Goal: Book appointment/travel/reservation

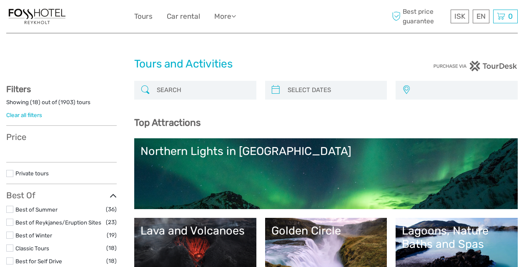
select select
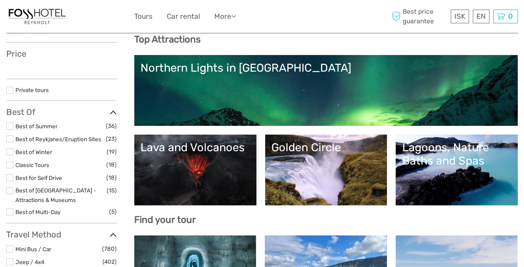
select select
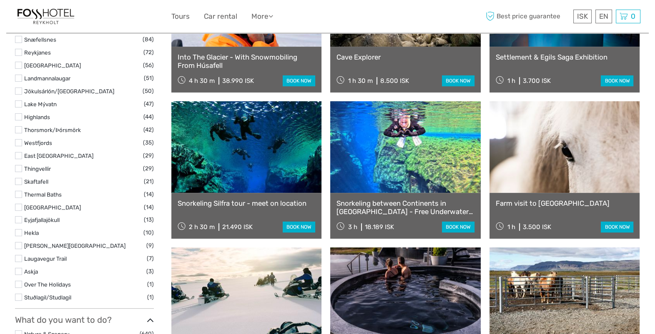
scroll to position [552, 0]
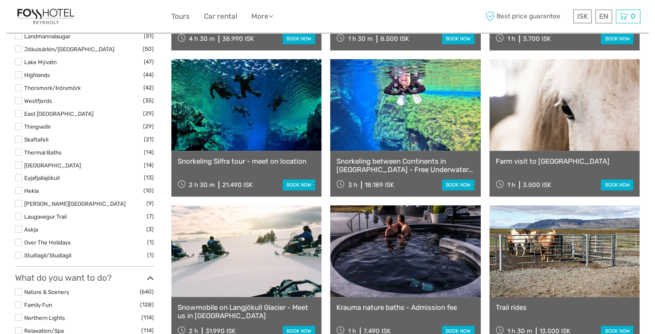
click at [524, 161] on link "Farm visit to [GEOGRAPHIC_DATA]" at bounding box center [565, 161] width 138 height 8
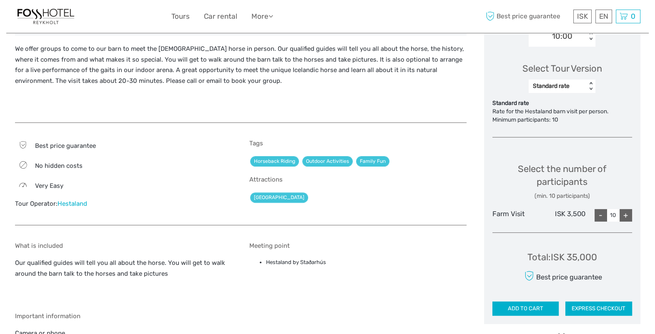
scroll to position [313, 0]
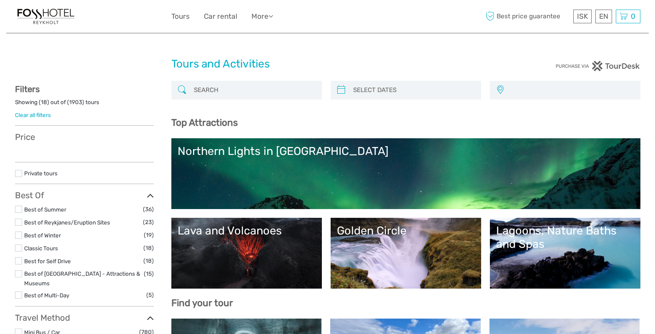
select select
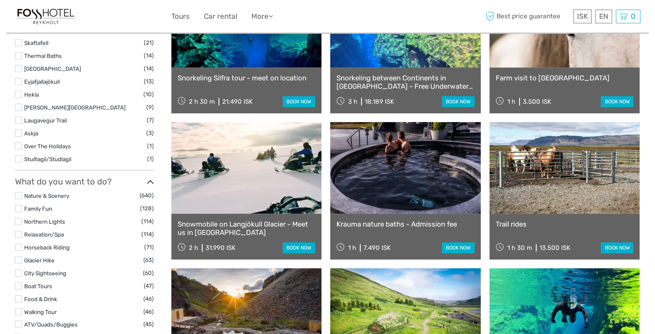
select select
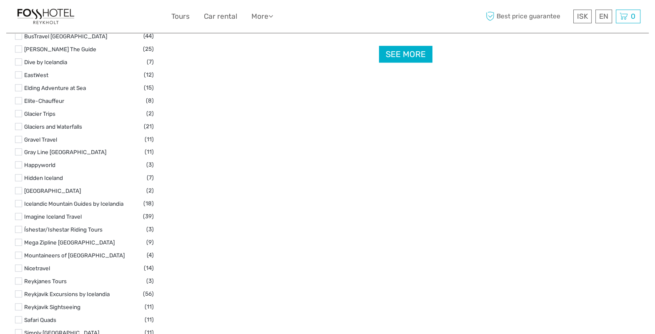
scroll to position [1138, 0]
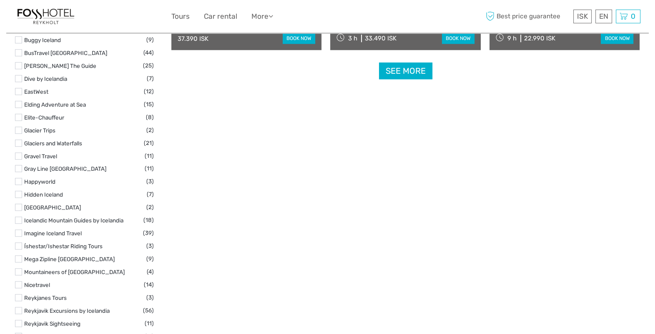
click at [403, 74] on link "See more" at bounding box center [405, 71] width 53 height 17
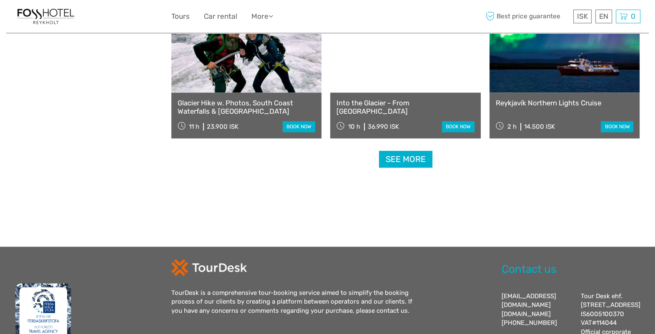
scroll to position [1811, 0]
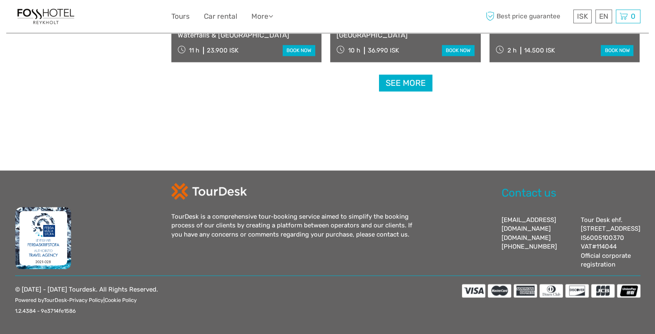
click at [408, 75] on link "See more" at bounding box center [405, 83] width 53 height 17
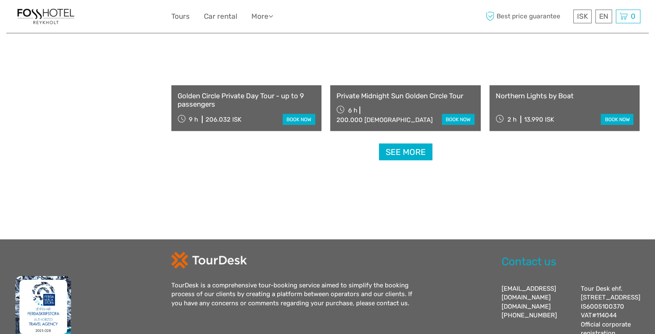
scroll to position [2616, 0]
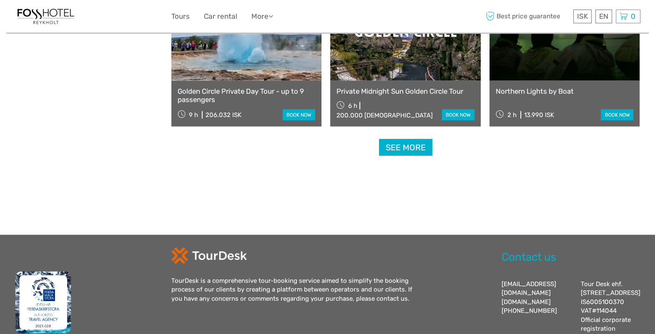
click at [396, 148] on link "See more" at bounding box center [405, 147] width 53 height 17
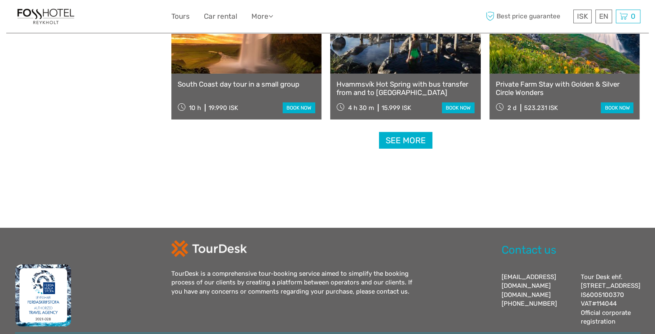
scroll to position [3502, 0]
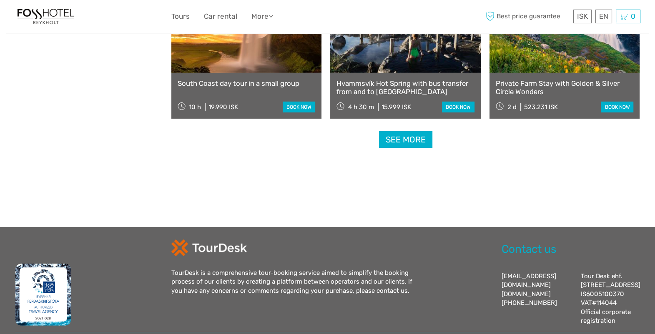
click at [404, 138] on link "See more" at bounding box center [405, 139] width 53 height 17
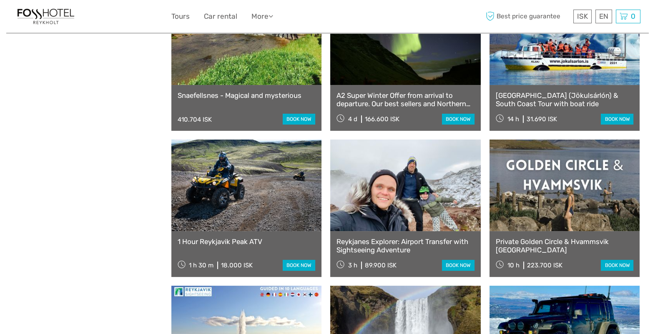
scroll to position [4179, 0]
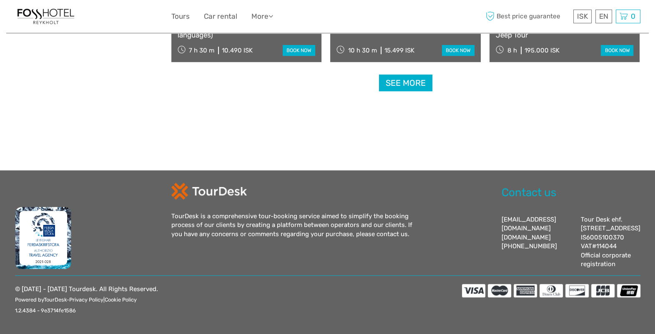
click at [401, 80] on link "See more" at bounding box center [405, 83] width 53 height 17
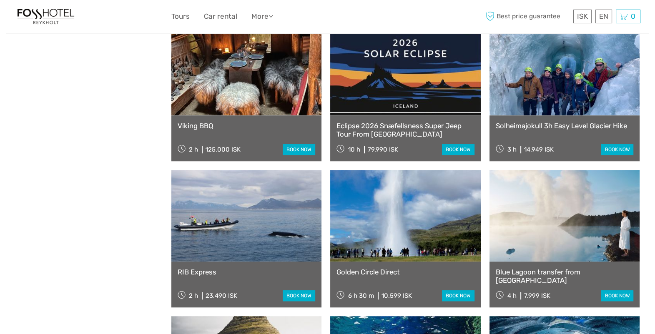
scroll to position [4780, 0]
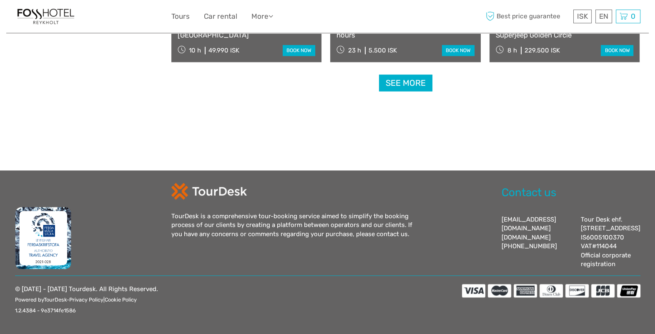
click at [414, 75] on link "See more" at bounding box center [405, 83] width 53 height 17
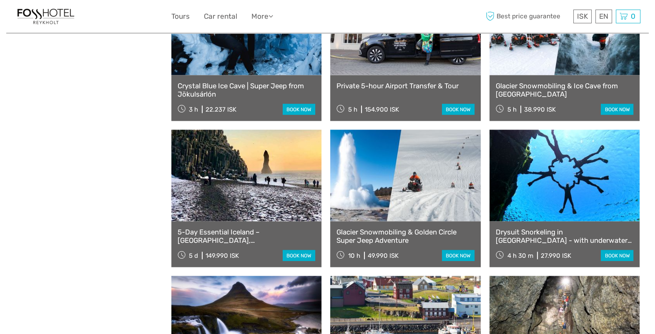
scroll to position [5867, 0]
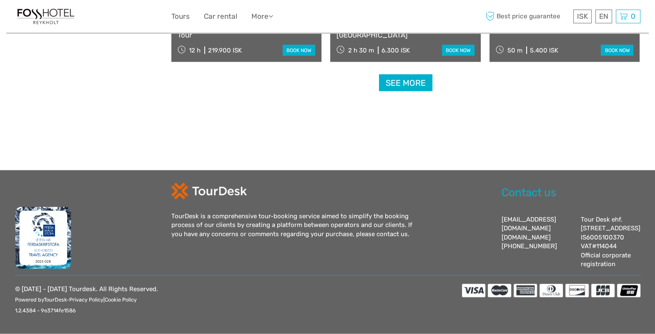
click at [414, 75] on link "See more" at bounding box center [405, 83] width 53 height 17
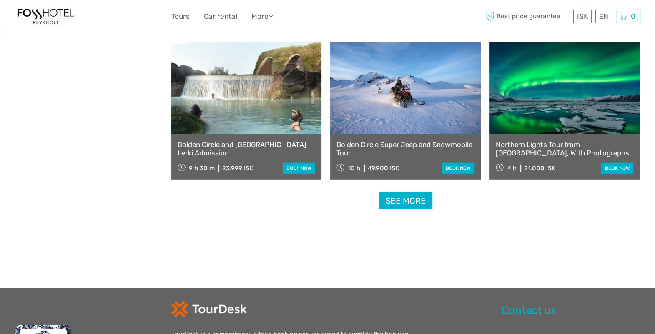
scroll to position [6953, 0]
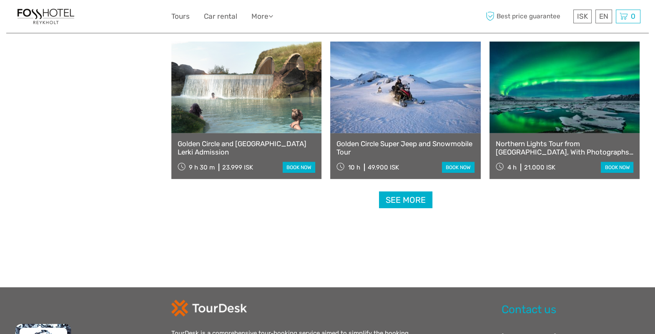
click at [304, 163] on link "book now" at bounding box center [299, 167] width 33 height 11
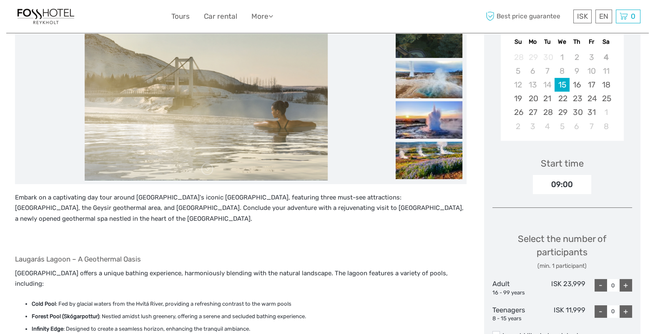
scroll to position [52, 0]
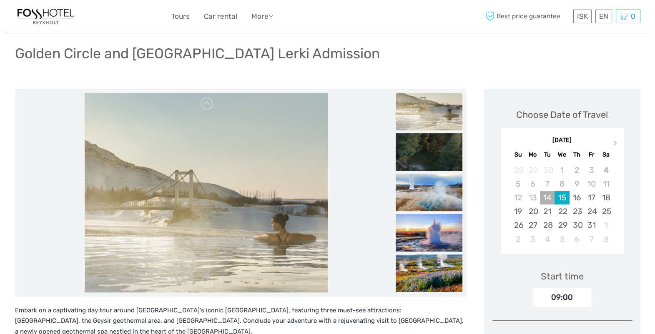
click at [543, 194] on div "14" at bounding box center [547, 198] width 15 height 14
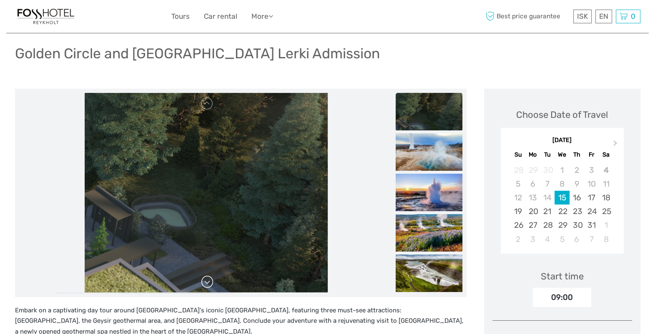
click at [208, 282] on link at bounding box center [207, 282] width 13 height 13
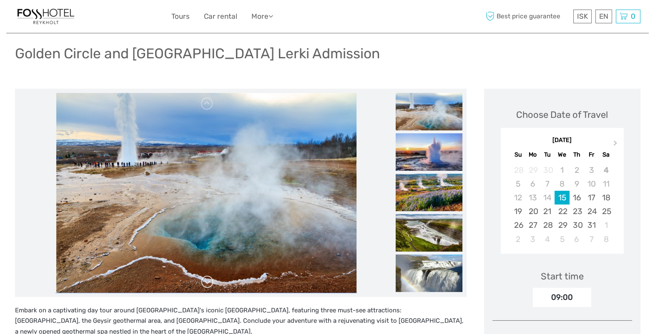
click at [206, 279] on link at bounding box center [207, 282] width 13 height 13
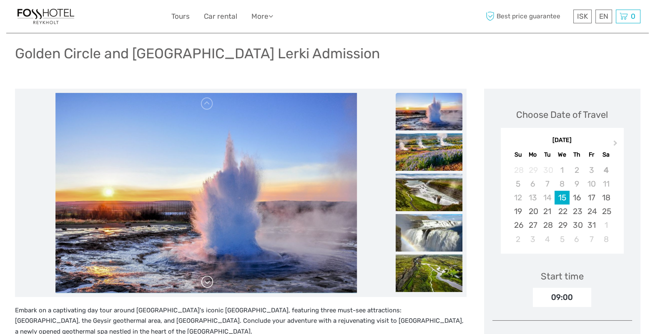
click at [206, 279] on link at bounding box center [207, 282] width 13 height 13
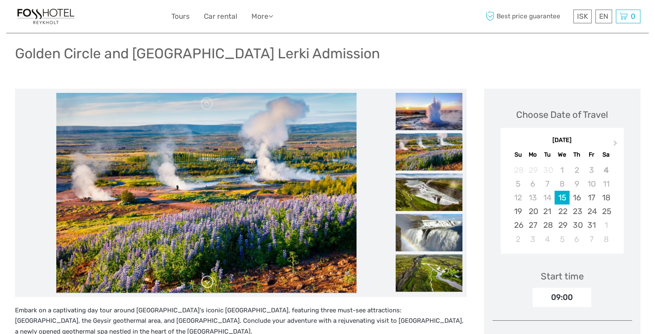
click at [206, 279] on link at bounding box center [207, 282] width 13 height 13
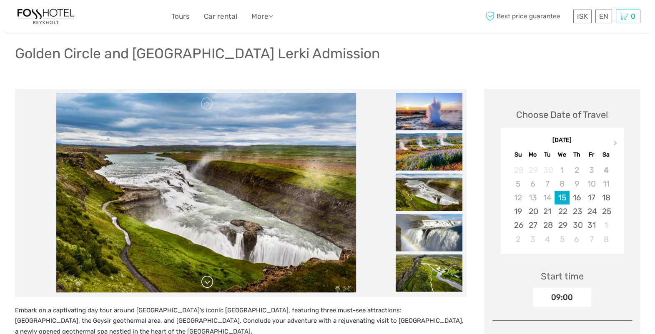
click at [206, 279] on link at bounding box center [207, 282] width 13 height 13
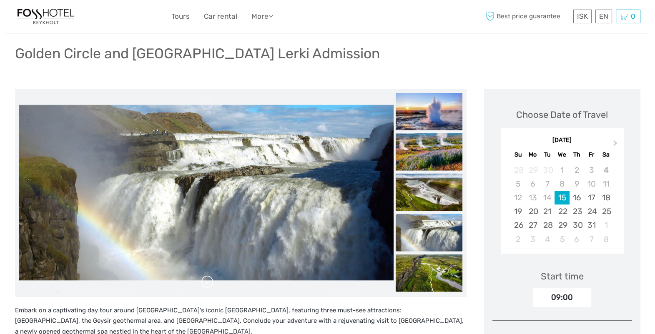
click at [206, 279] on link at bounding box center [207, 282] width 13 height 13
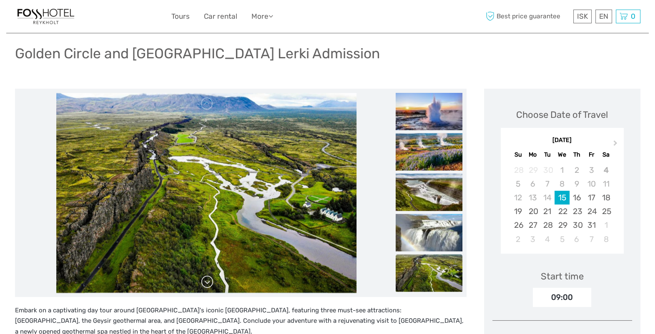
click at [206, 279] on link at bounding box center [207, 282] width 13 height 13
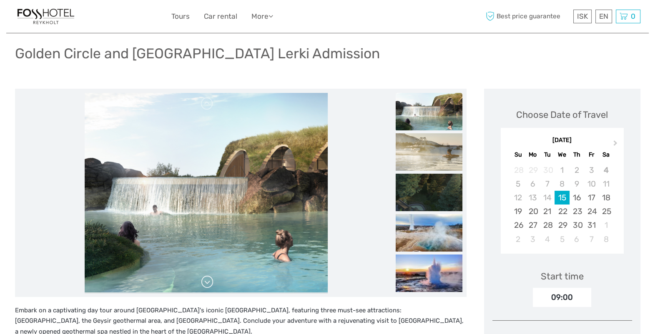
click at [206, 279] on div at bounding box center [206, 193] width 374 height 200
click at [206, 279] on link at bounding box center [207, 282] width 13 height 13
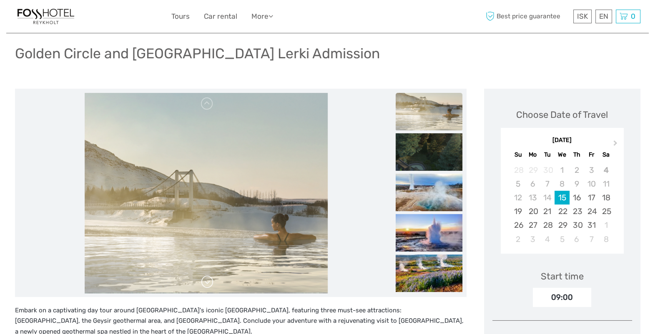
click at [206, 279] on link at bounding box center [207, 282] width 13 height 13
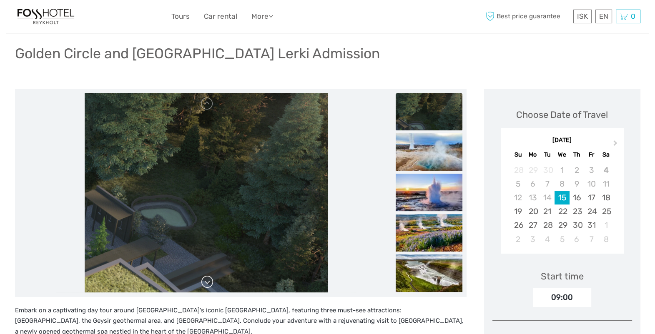
click at [206, 279] on link at bounding box center [207, 282] width 13 height 13
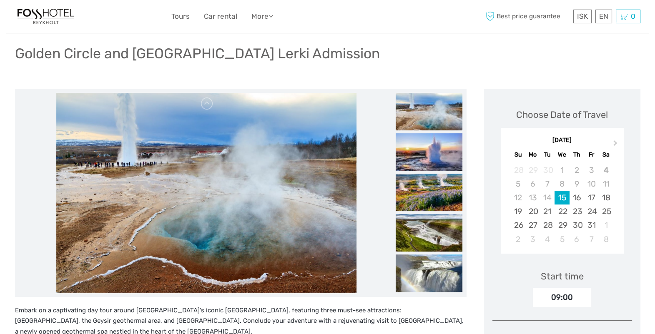
click at [562, 198] on div "15" at bounding box center [561, 198] width 15 height 14
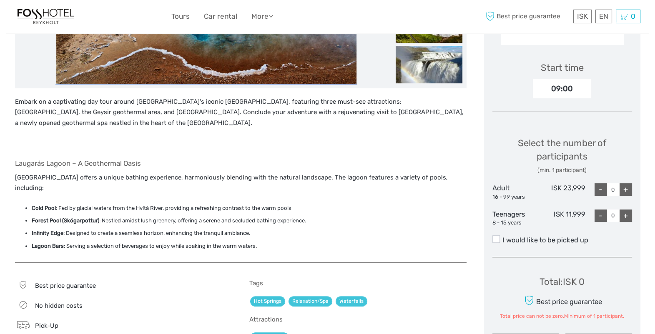
scroll to position [0, 0]
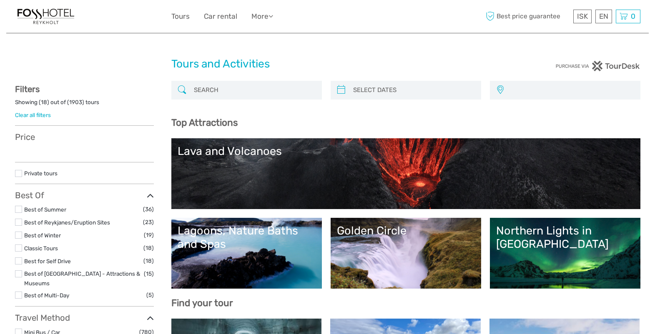
select select
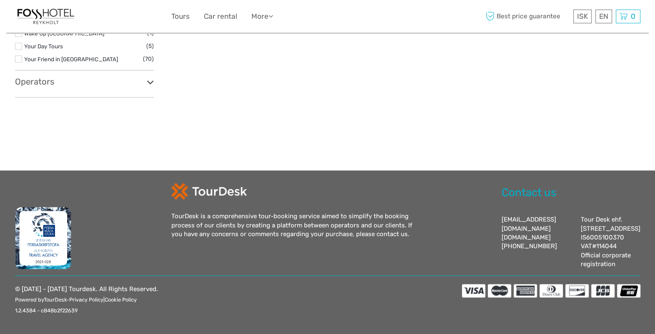
select select
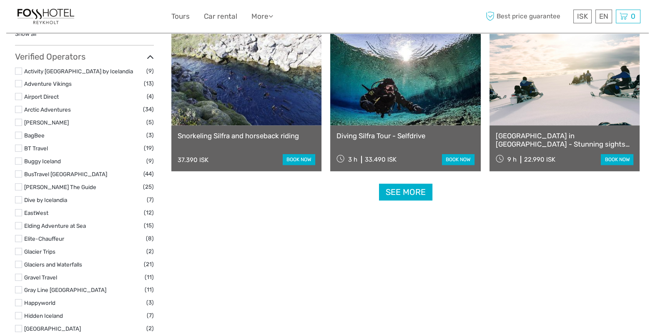
scroll to position [958, 0]
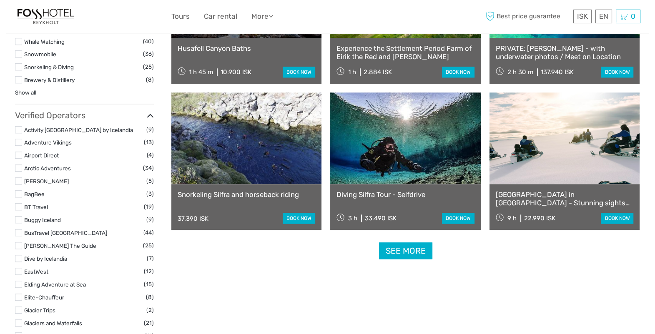
click at [411, 250] on link "See more" at bounding box center [405, 251] width 53 height 17
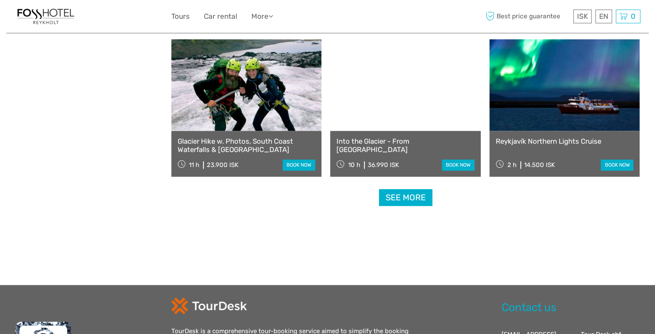
scroll to position [1811, 0]
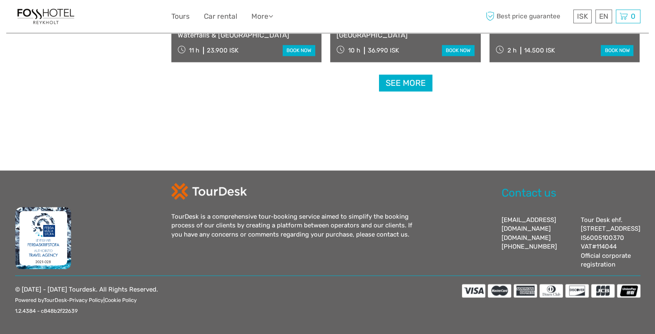
click at [416, 75] on link "See more" at bounding box center [405, 83] width 53 height 17
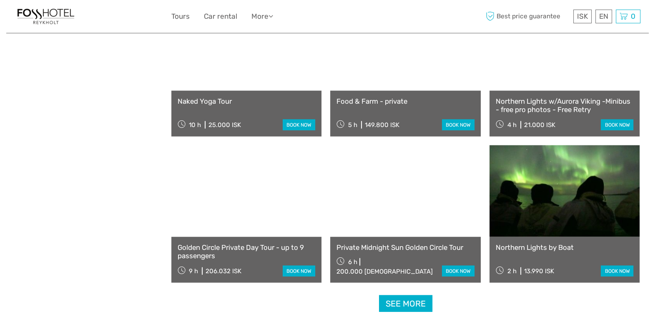
scroll to position [2668, 0]
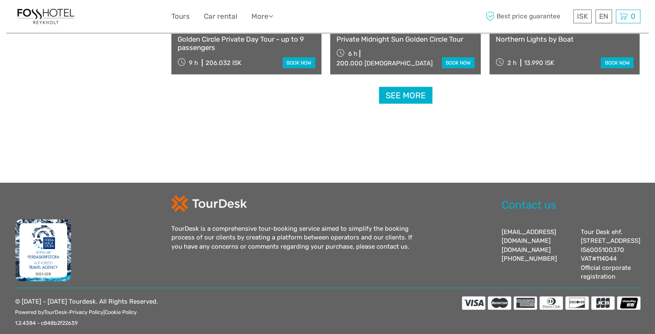
click at [406, 102] on link "See more" at bounding box center [405, 95] width 53 height 17
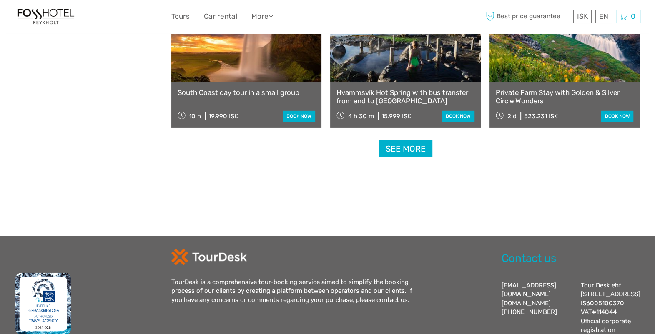
scroll to position [3494, 0]
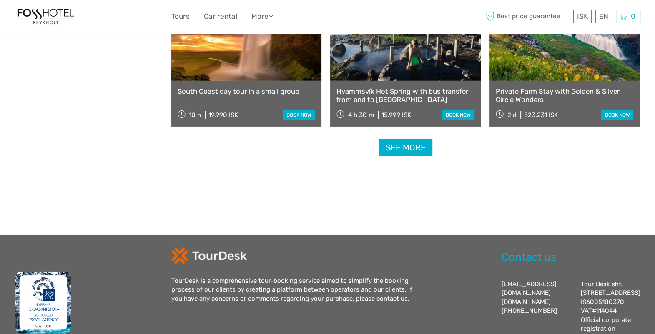
click at [408, 148] on link "See more" at bounding box center [405, 147] width 53 height 17
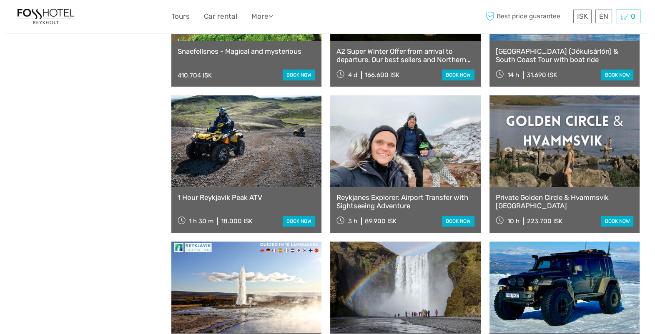
scroll to position [4275, 0]
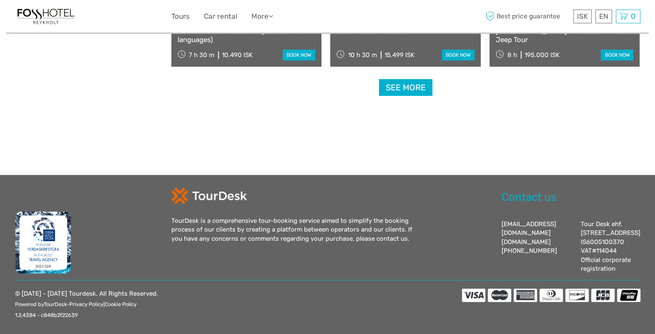
click at [408, 90] on link "See more" at bounding box center [405, 87] width 53 height 17
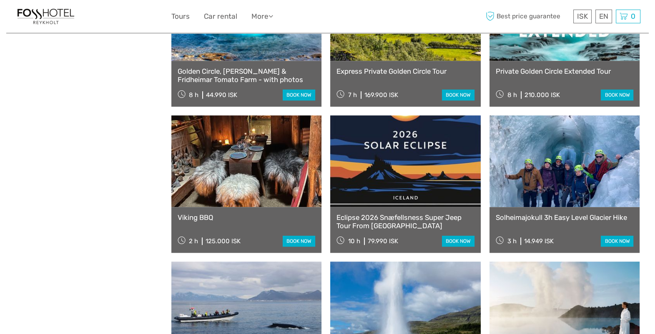
scroll to position [4780, 0]
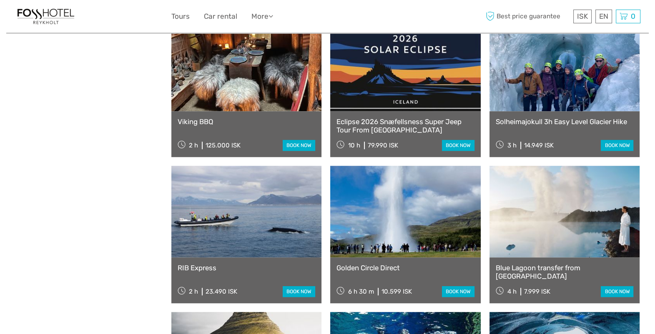
click at [209, 120] on link "Viking BBQ" at bounding box center [247, 122] width 138 height 8
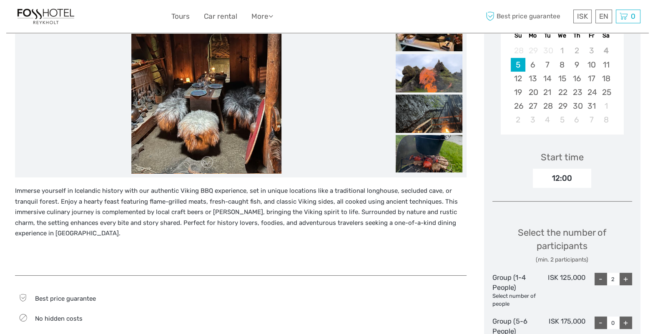
scroll to position [156, 0]
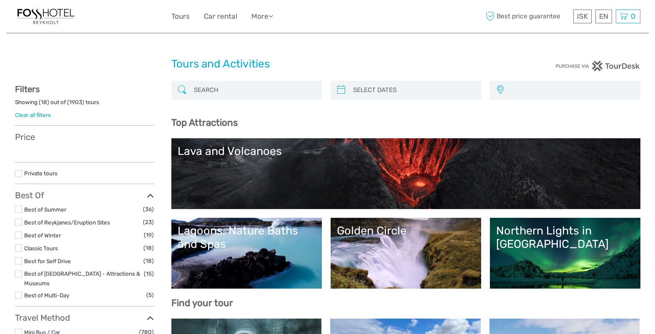
select select
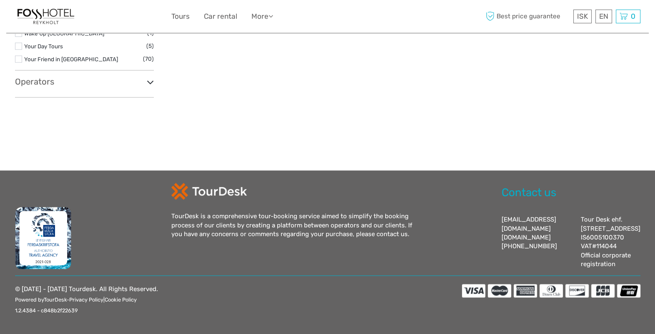
select select
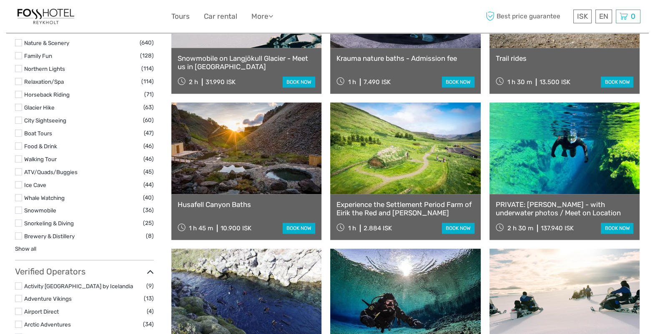
scroll to position [1010, 0]
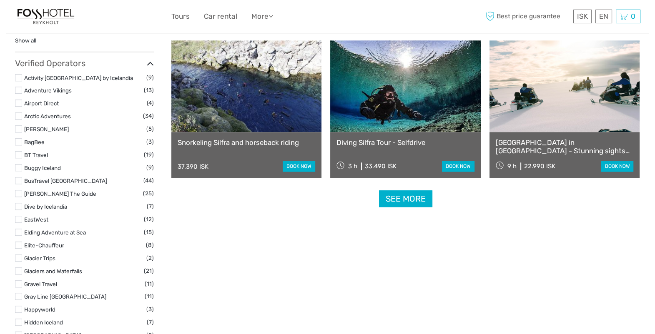
click at [407, 197] on link "See more" at bounding box center [405, 199] width 53 height 17
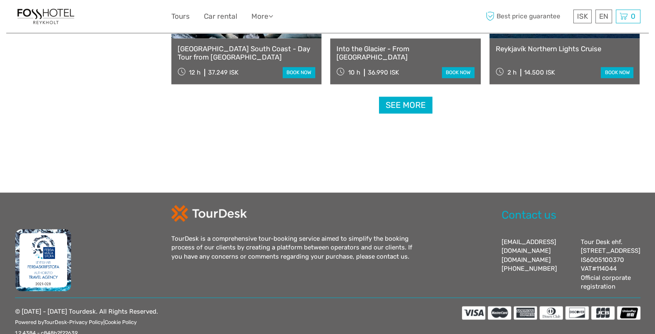
scroll to position [1792, 0]
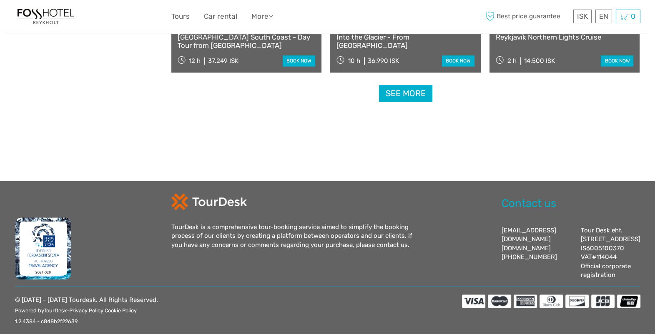
click at [413, 94] on link "See more" at bounding box center [405, 93] width 53 height 17
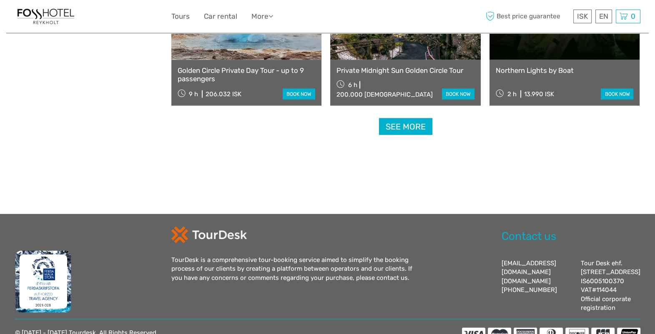
scroll to position [2689, 0]
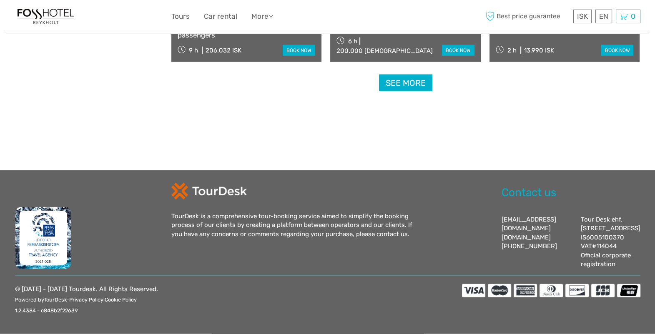
click at [414, 76] on link "See more" at bounding box center [405, 83] width 53 height 17
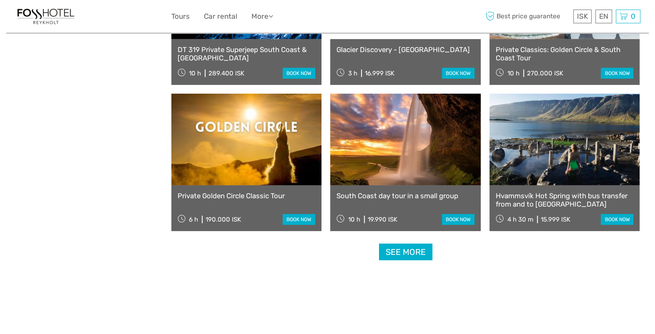
scroll to position [3494, 0]
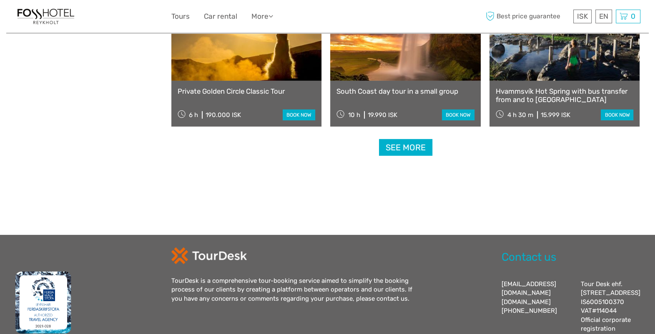
click at [408, 145] on link "See more" at bounding box center [405, 147] width 53 height 17
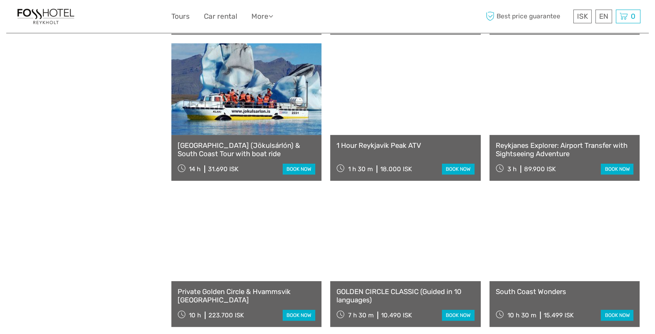
scroll to position [4327, 0]
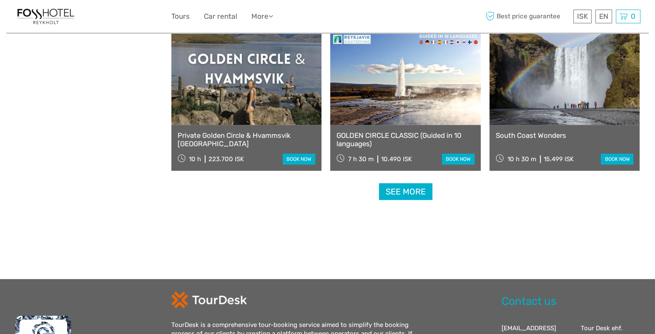
click at [419, 188] on link "See more" at bounding box center [405, 191] width 53 height 17
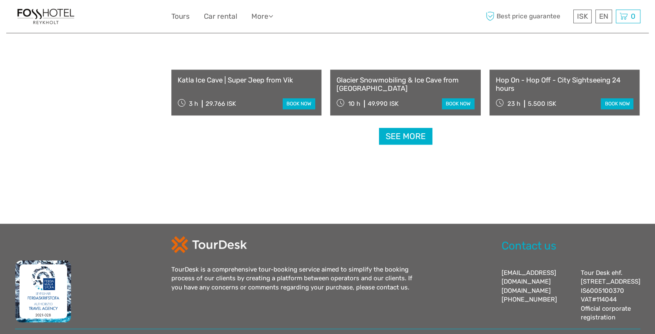
scroll to position [5265, 0]
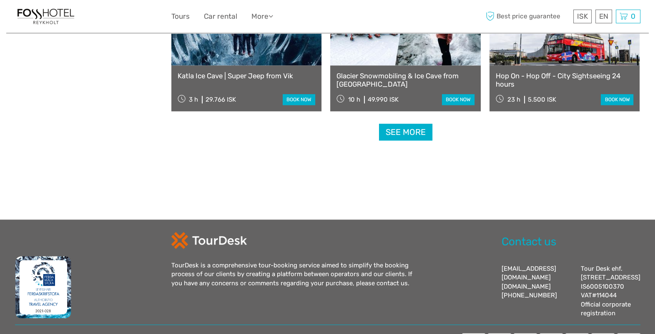
click at [429, 134] on link "See more" at bounding box center [405, 132] width 53 height 17
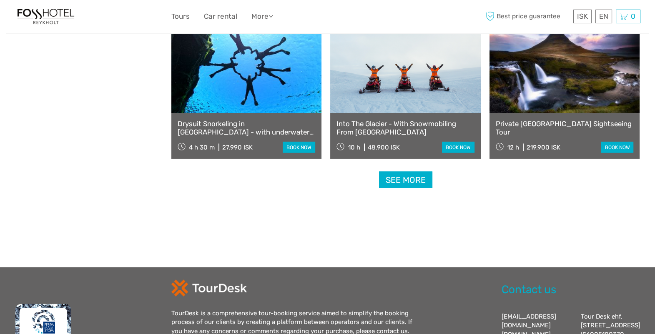
scroll to position [6151, 0]
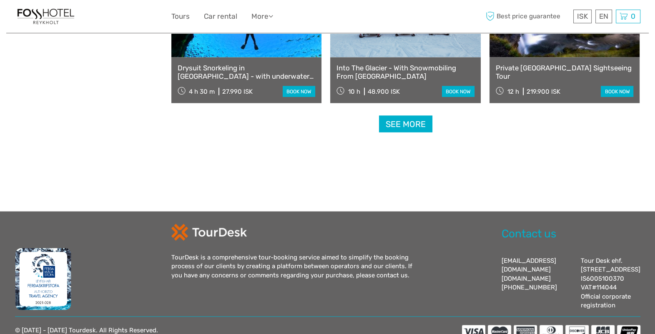
click at [398, 118] on link "See more" at bounding box center [405, 124] width 53 height 17
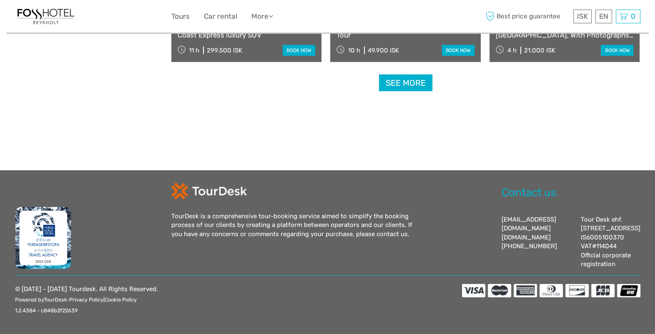
scroll to position [7079, 0]
click at [411, 75] on link "See more" at bounding box center [405, 83] width 53 height 17
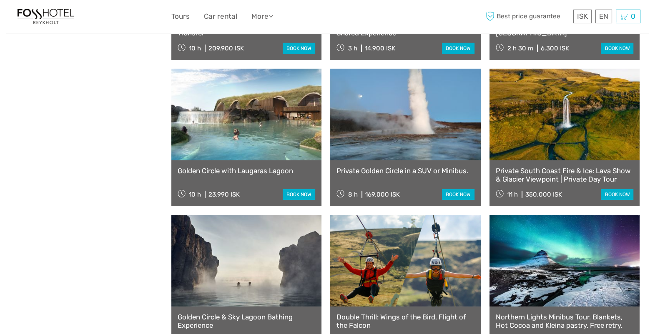
scroll to position [7362, 0]
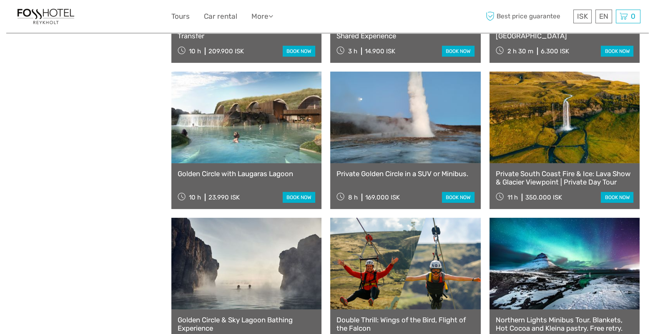
click at [299, 197] on link "book now" at bounding box center [299, 197] width 33 height 11
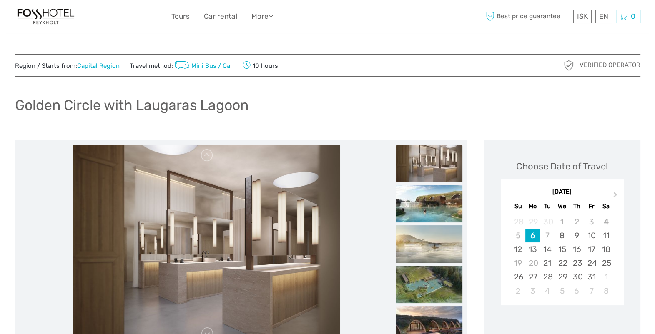
click at [532, 237] on div "6" at bounding box center [532, 236] width 15 height 14
click at [562, 236] on div "8" at bounding box center [561, 236] width 15 height 14
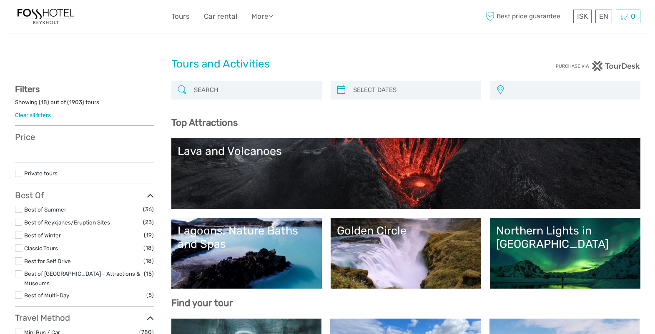
select select
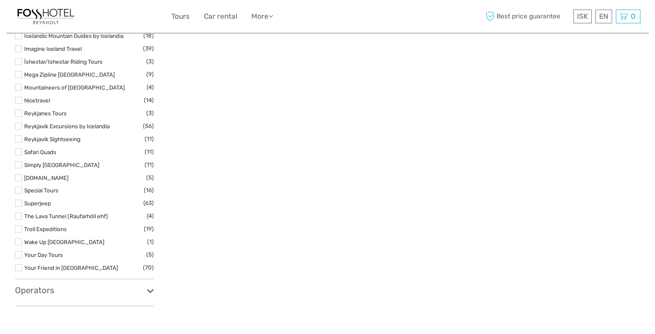
scroll to position [1114, 0]
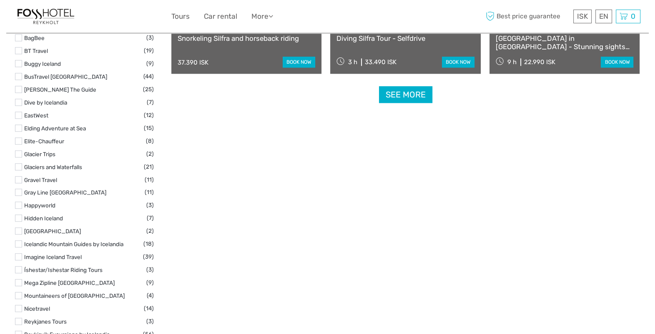
click at [412, 96] on link "See more" at bounding box center [405, 94] width 53 height 17
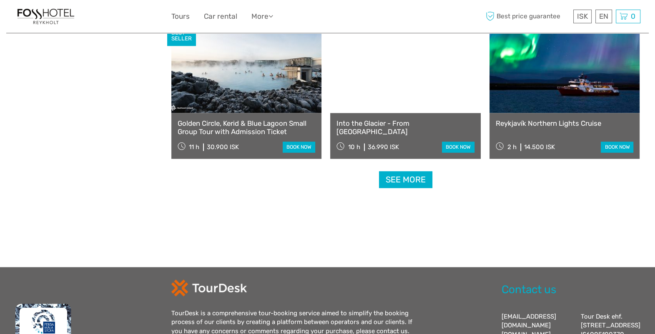
scroll to position [1811, 0]
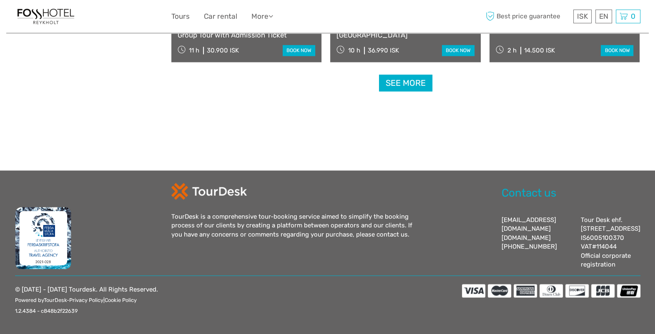
click at [402, 75] on link "See more" at bounding box center [405, 83] width 53 height 17
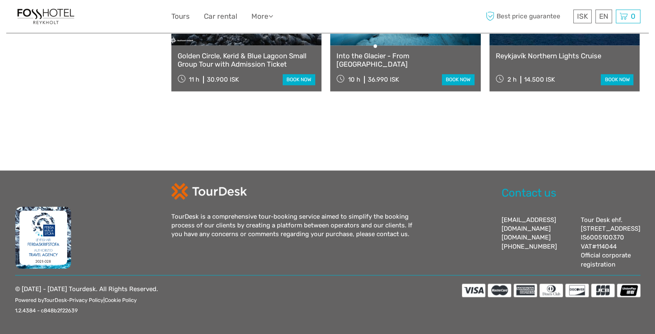
scroll to position [1782, 0]
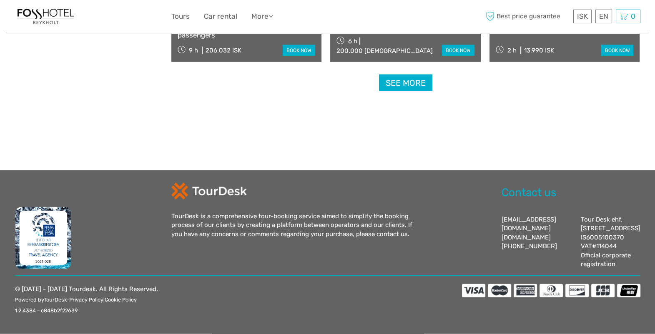
click at [402, 75] on link "See more" at bounding box center [405, 83] width 53 height 17
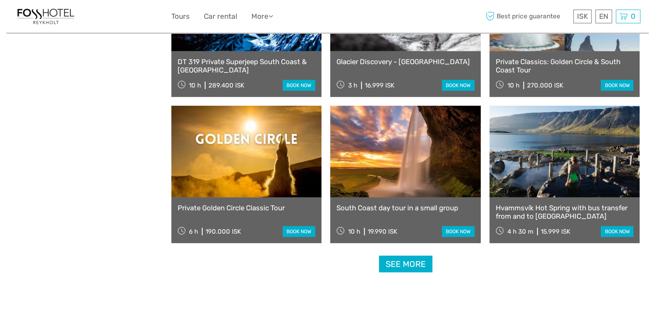
scroll to position [3442, 0]
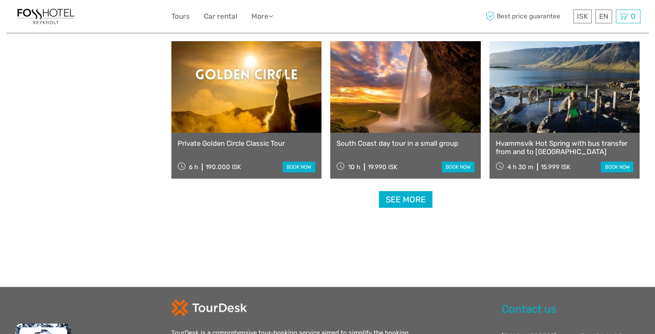
click at [407, 196] on link "See more" at bounding box center [405, 199] width 53 height 17
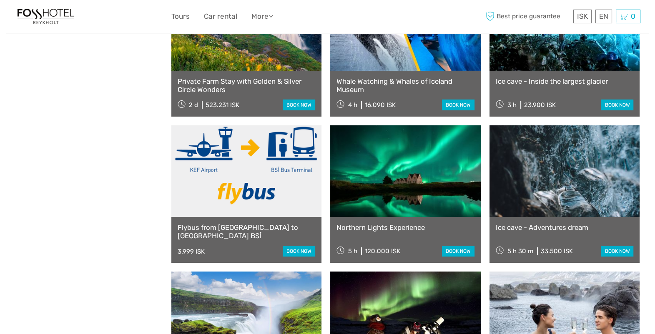
scroll to position [3858, 0]
